Goal: Task Accomplishment & Management: Manage account settings

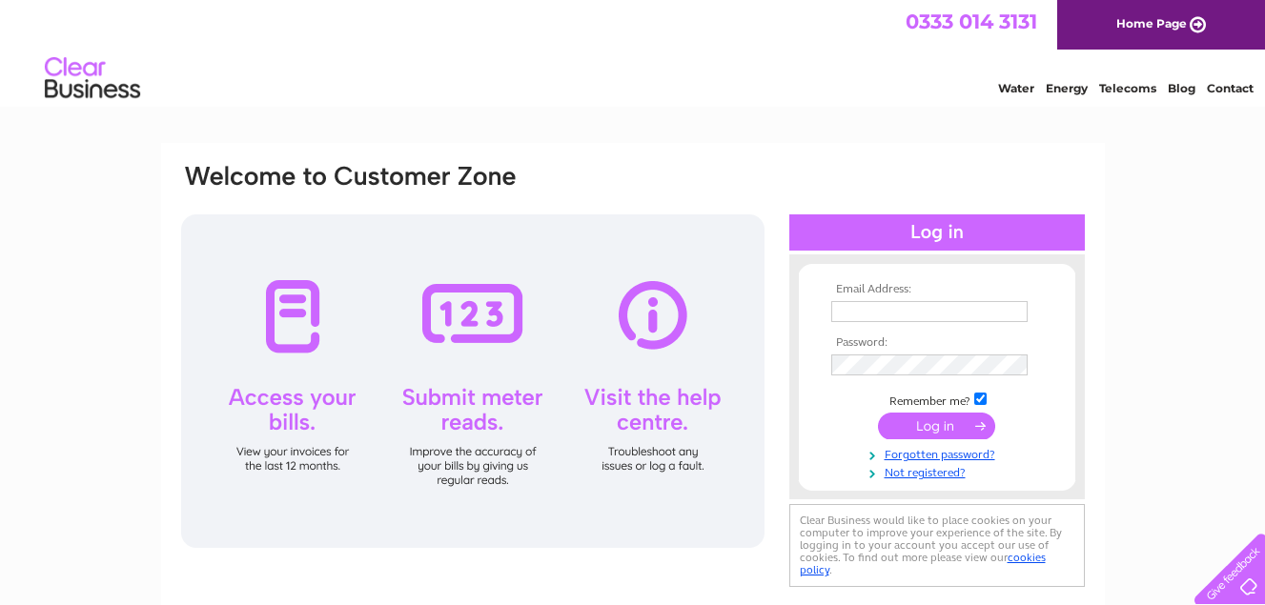
type input "[EMAIL_ADDRESS][DOMAIN_NAME]"
click at [939, 423] on input "submit" at bounding box center [936, 426] width 117 height 27
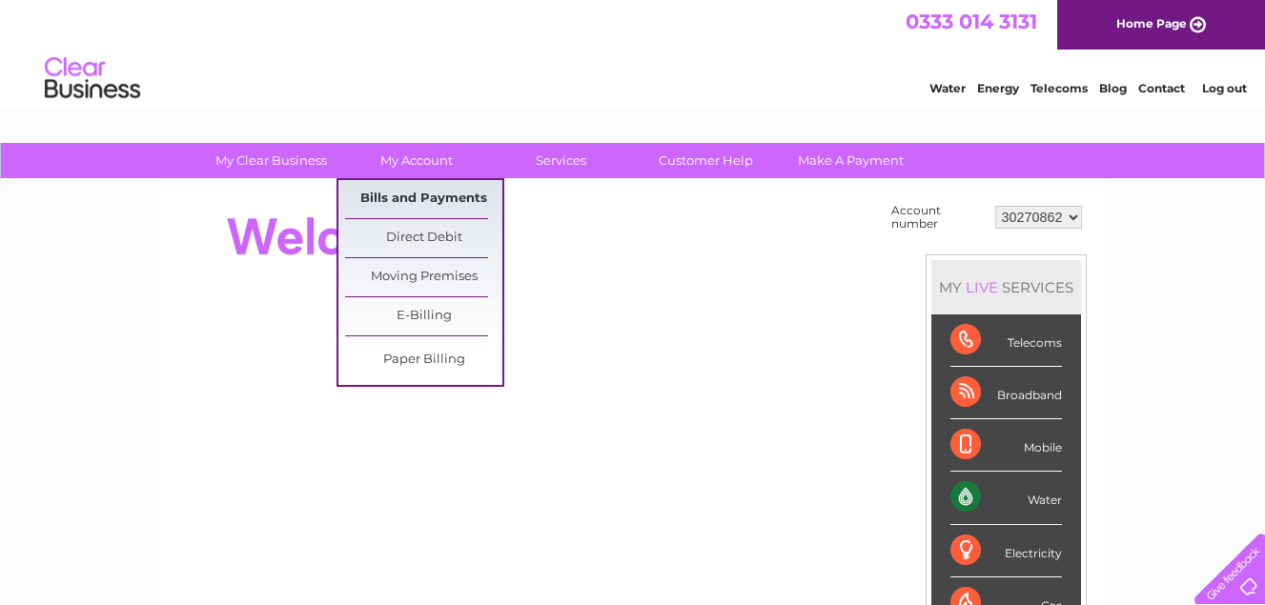
click at [414, 192] on link "Bills and Payments" at bounding box center [423, 199] width 157 height 38
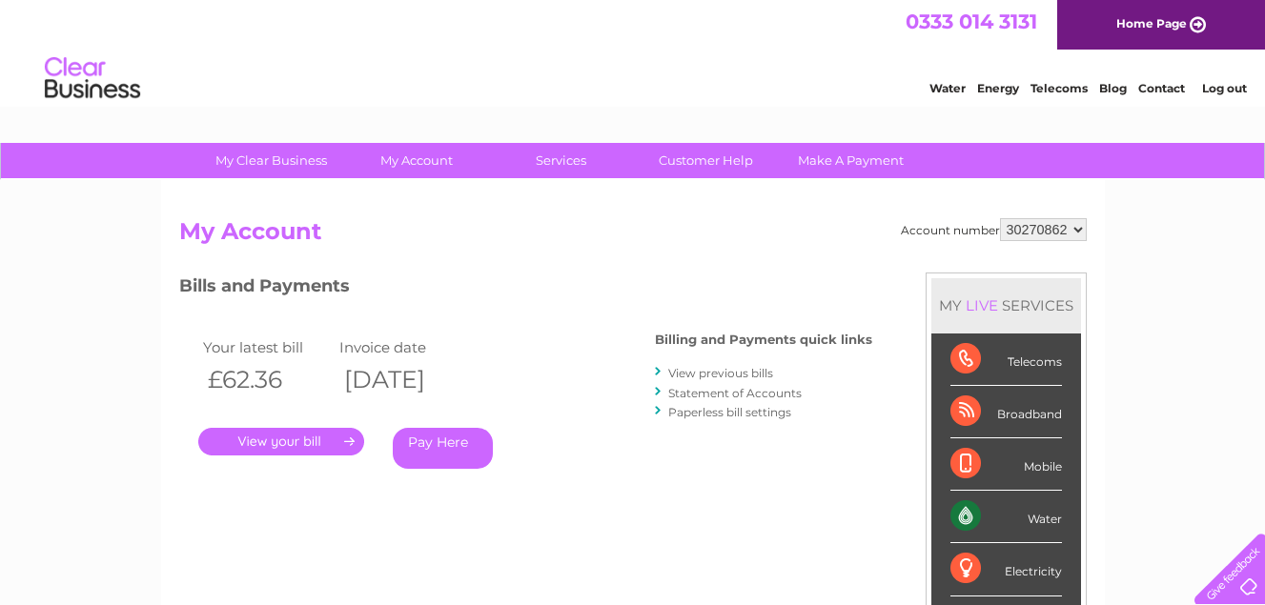
click at [326, 440] on link "." at bounding box center [281, 442] width 166 height 28
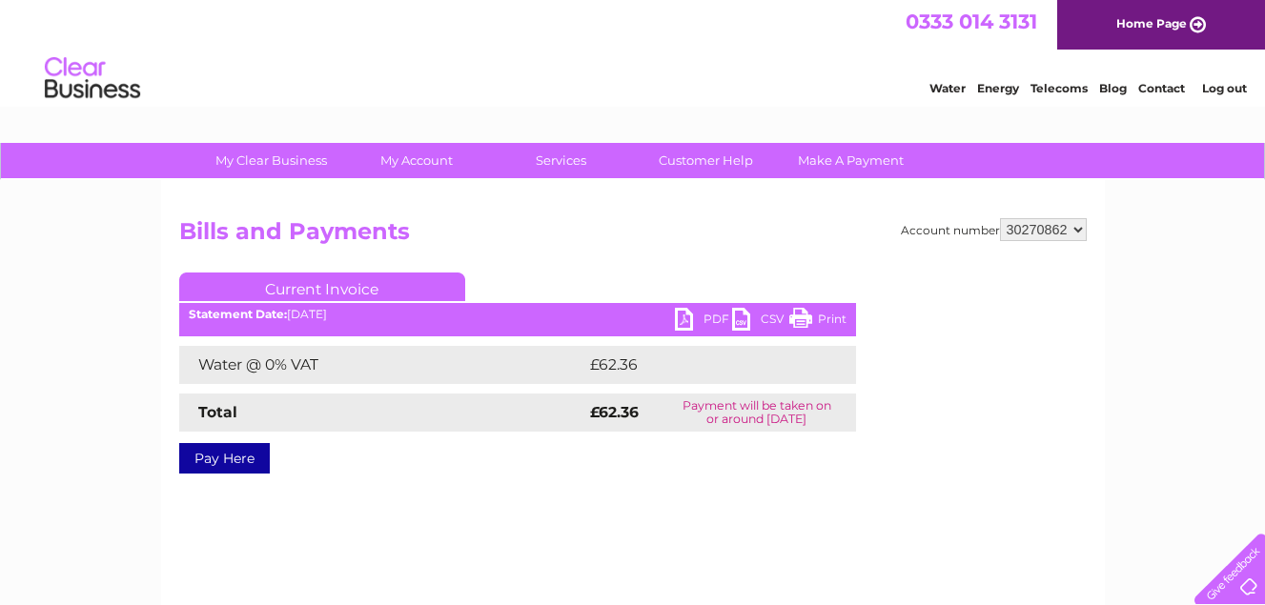
click at [686, 314] on link "PDF" at bounding box center [703, 322] width 57 height 28
